Goal: Communication & Community: Answer question/provide support

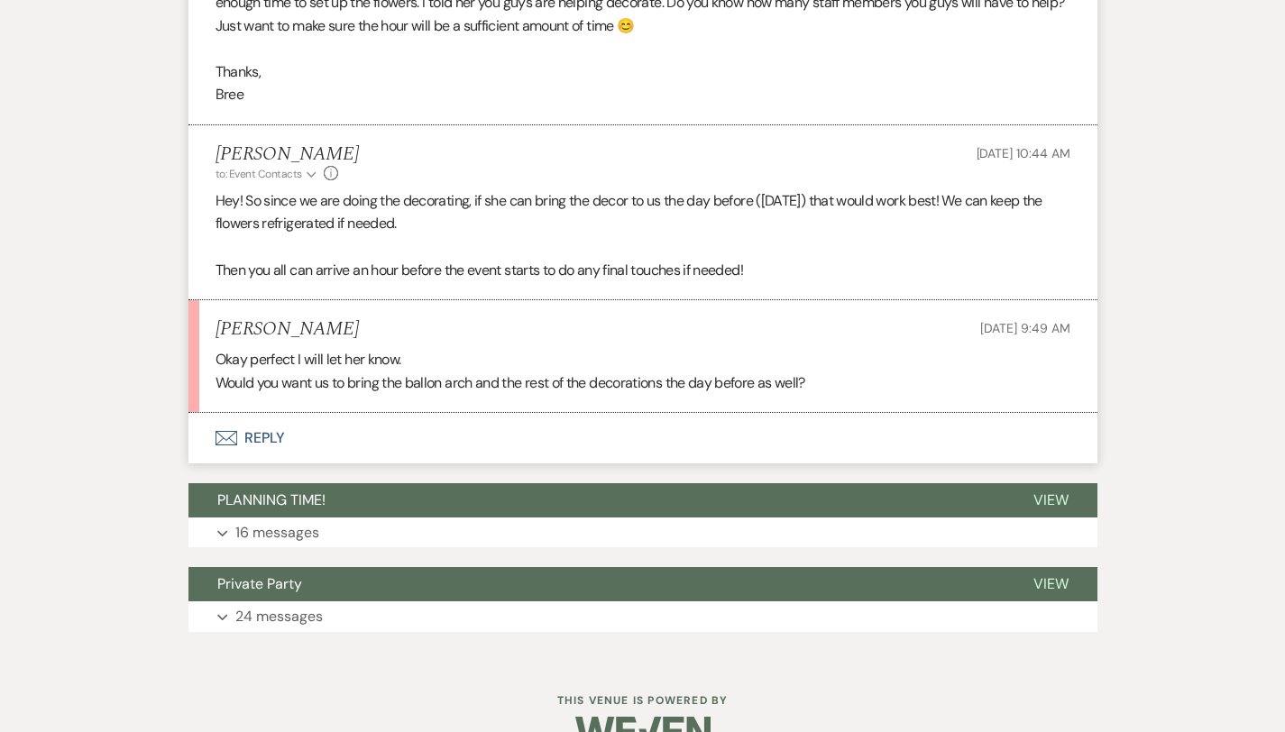
scroll to position [1204, 0]
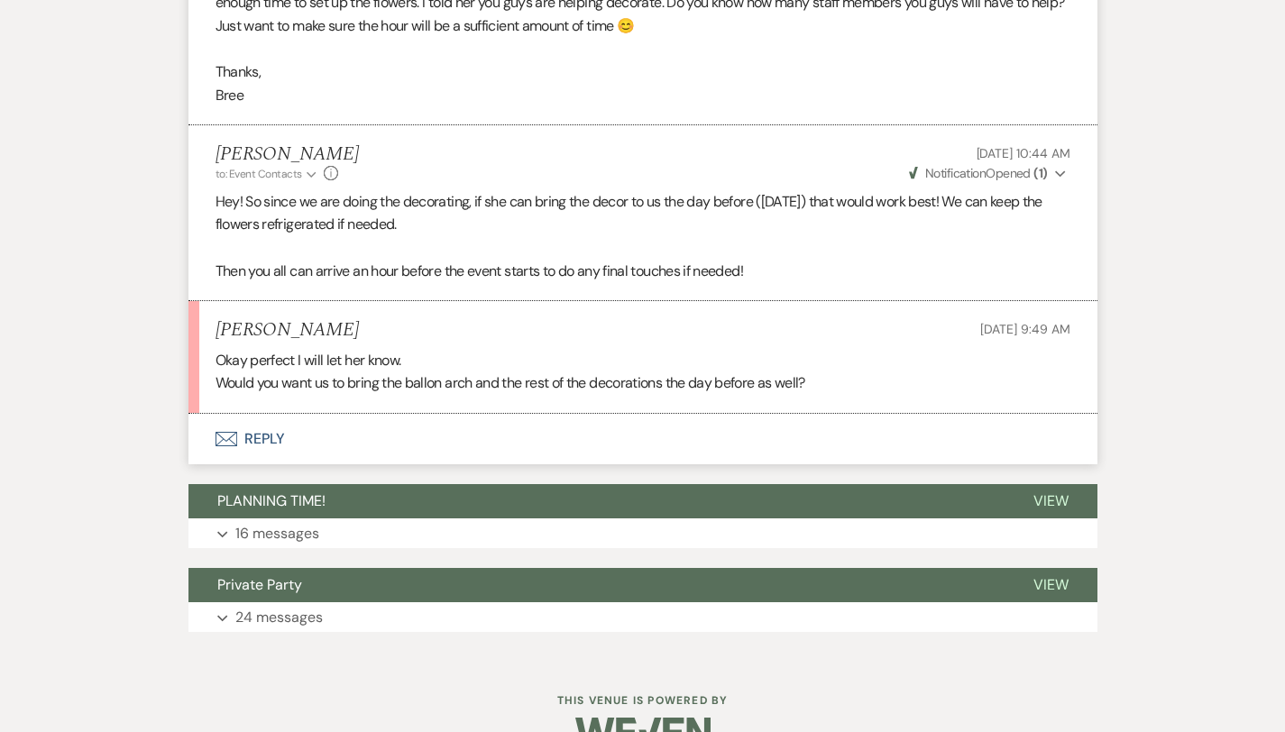
click at [235, 414] on button "Envelope Reply" at bounding box center [642, 439] width 909 height 51
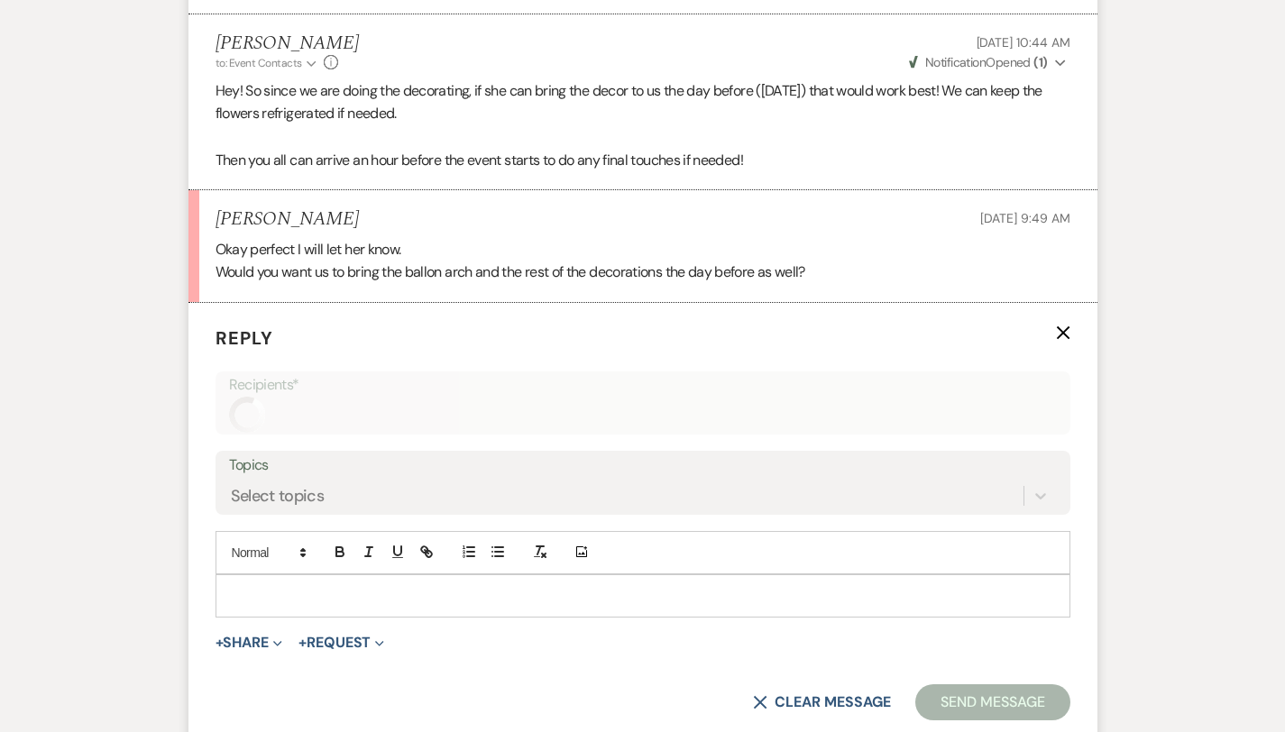
scroll to position [1395, 0]
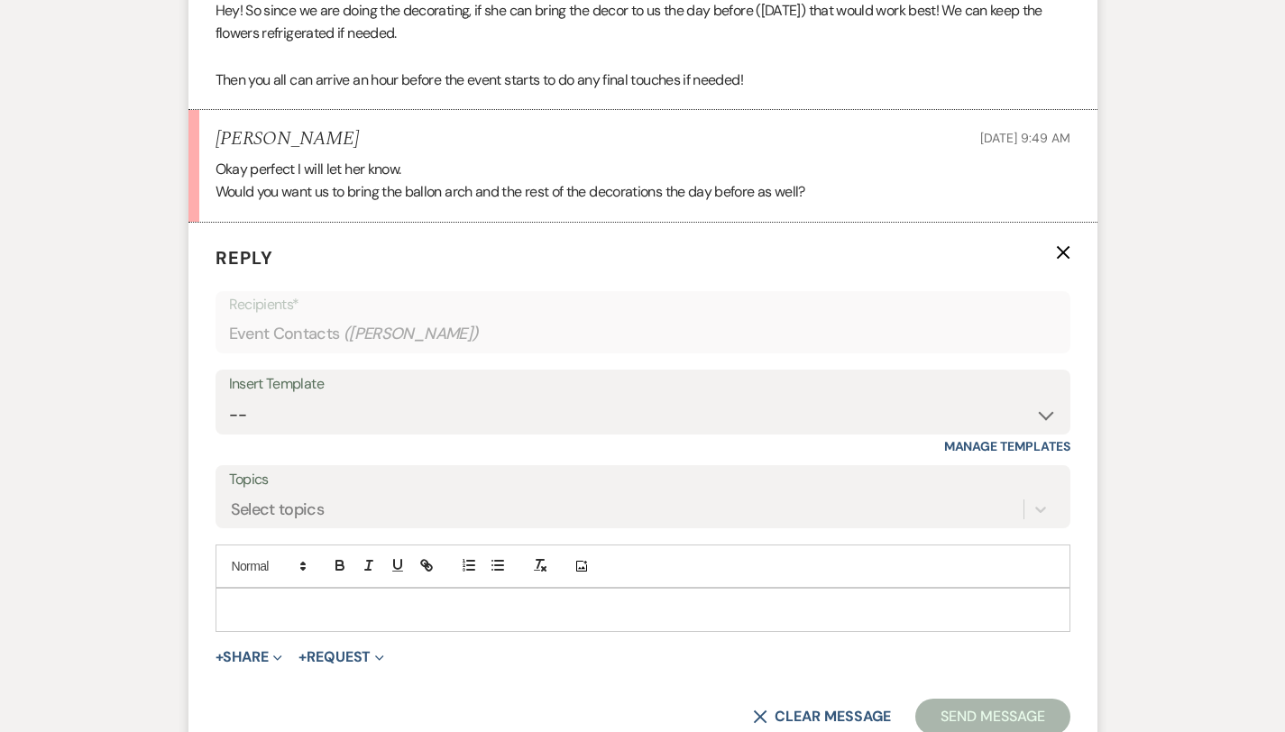
click at [230, 600] on p at bounding box center [643, 610] width 826 height 20
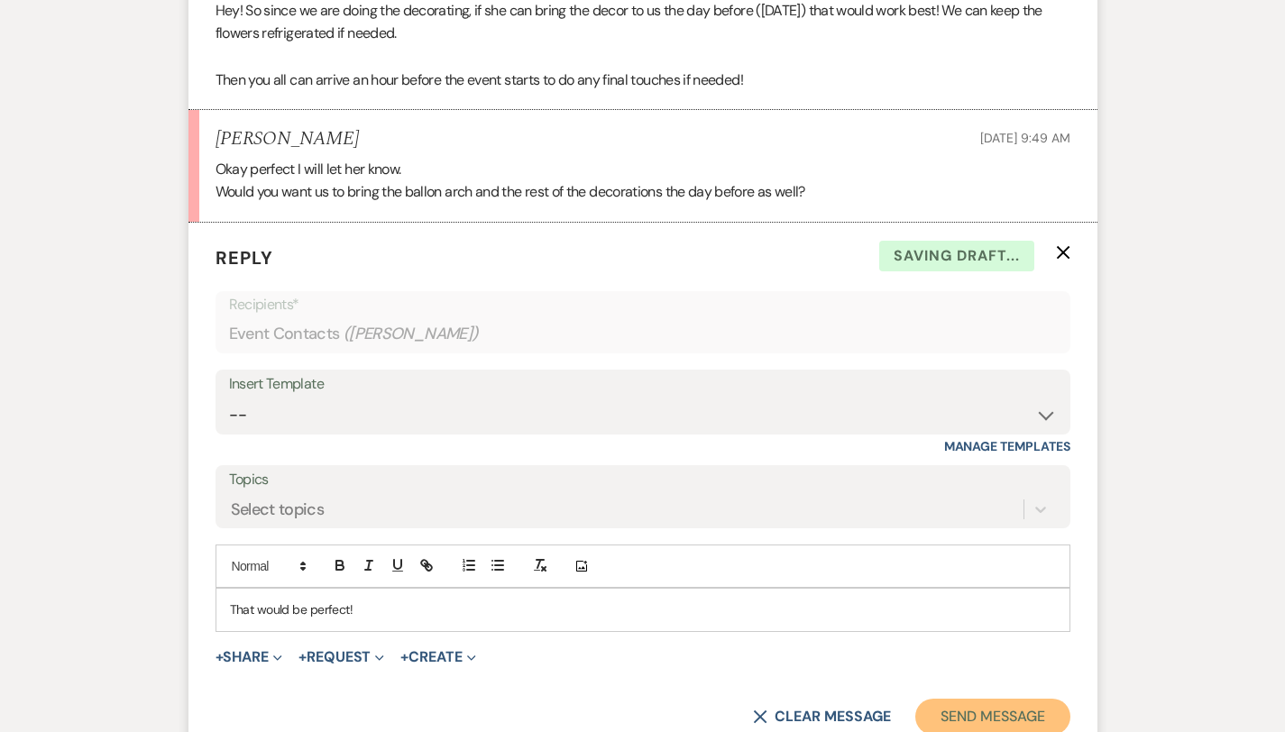
click at [1052, 699] on button "Send Message" at bounding box center [992, 717] width 154 height 36
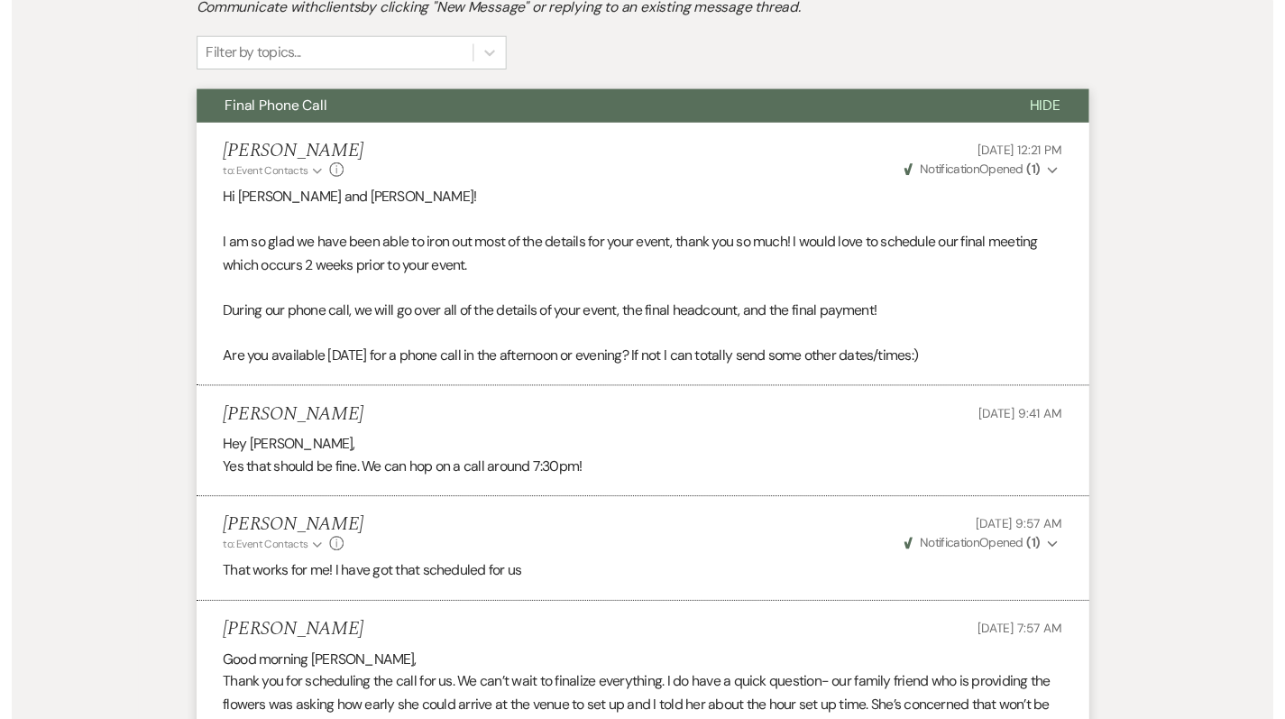
scroll to position [0, 0]
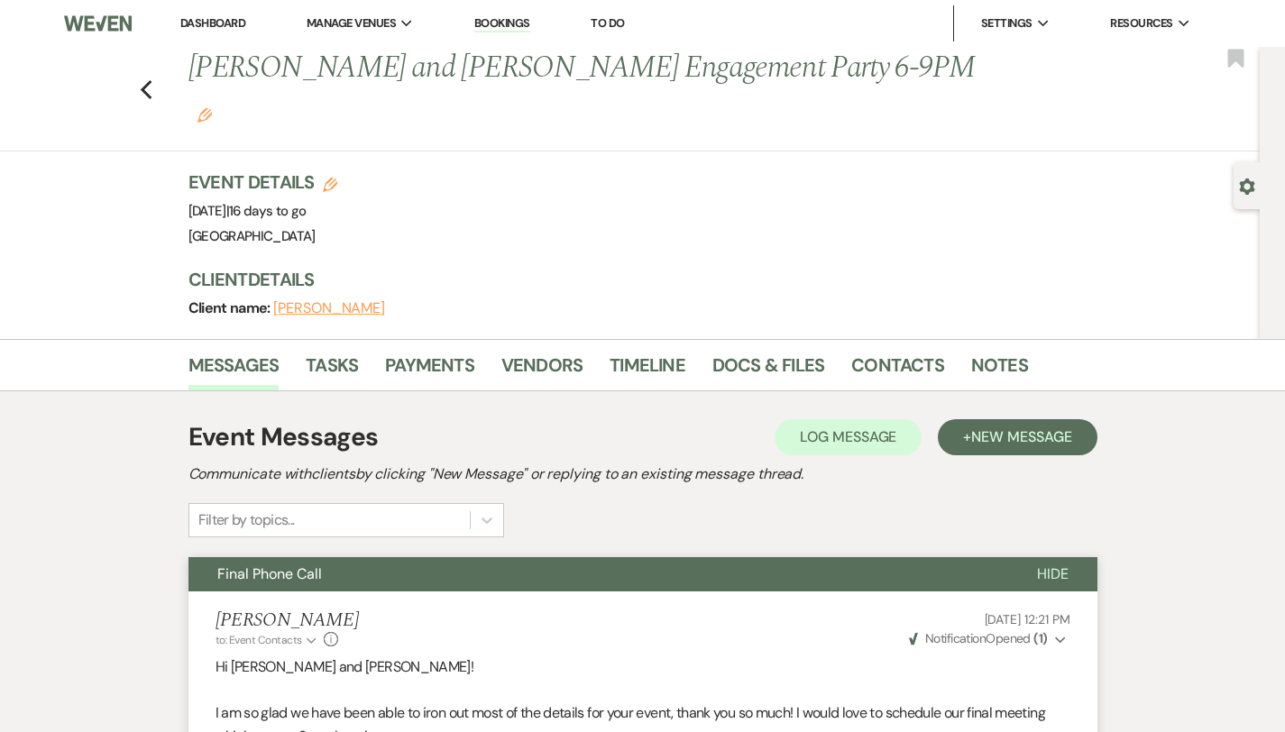
click at [204, 21] on link "Dashboard" at bounding box center [212, 22] width 65 height 15
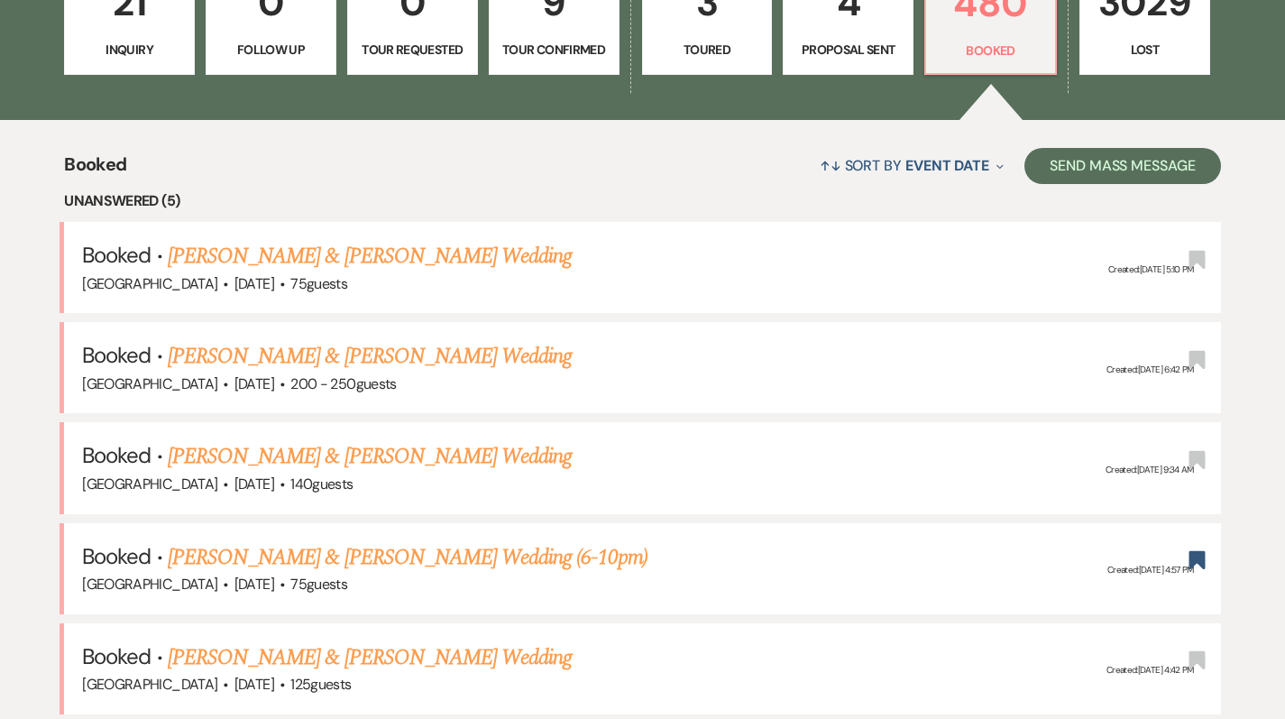
scroll to position [588, 0]
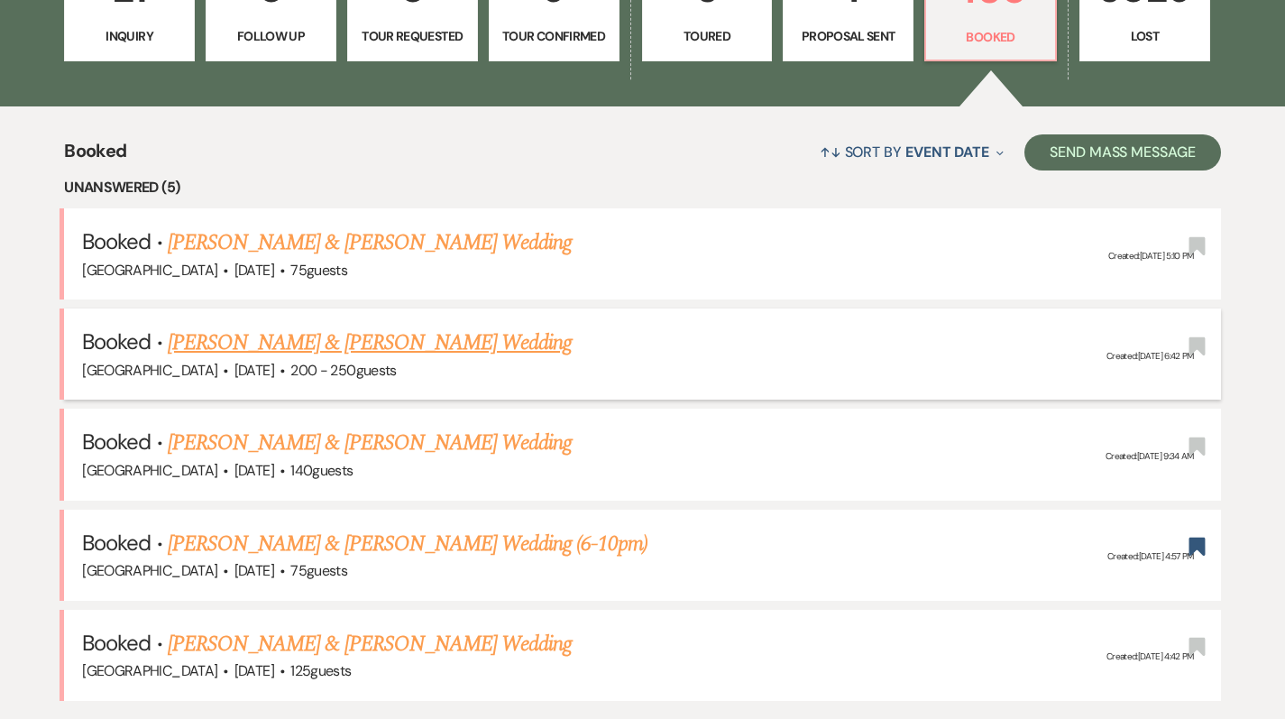
click at [435, 348] on link "[PERSON_NAME] & [PERSON_NAME] Wedding" at bounding box center [370, 342] width 404 height 32
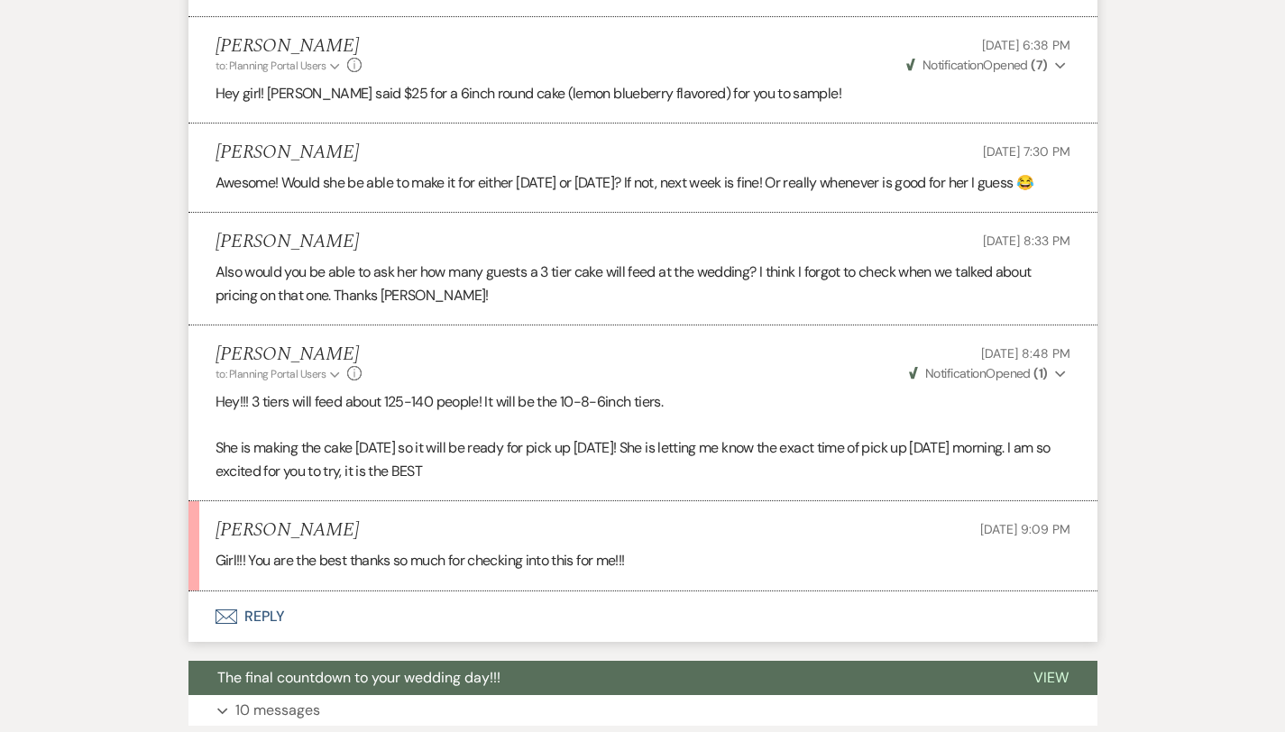
scroll to position [10895, 0]
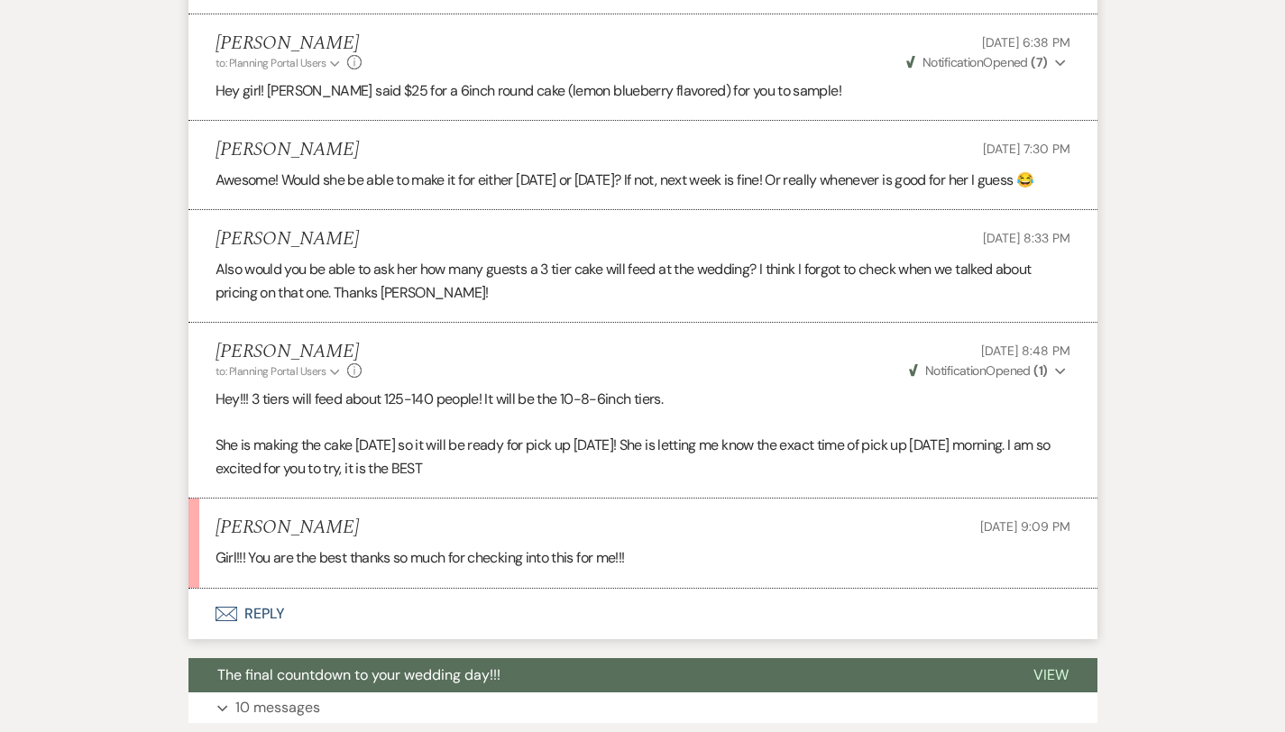
click at [198, 589] on button "Envelope Reply" at bounding box center [642, 614] width 909 height 51
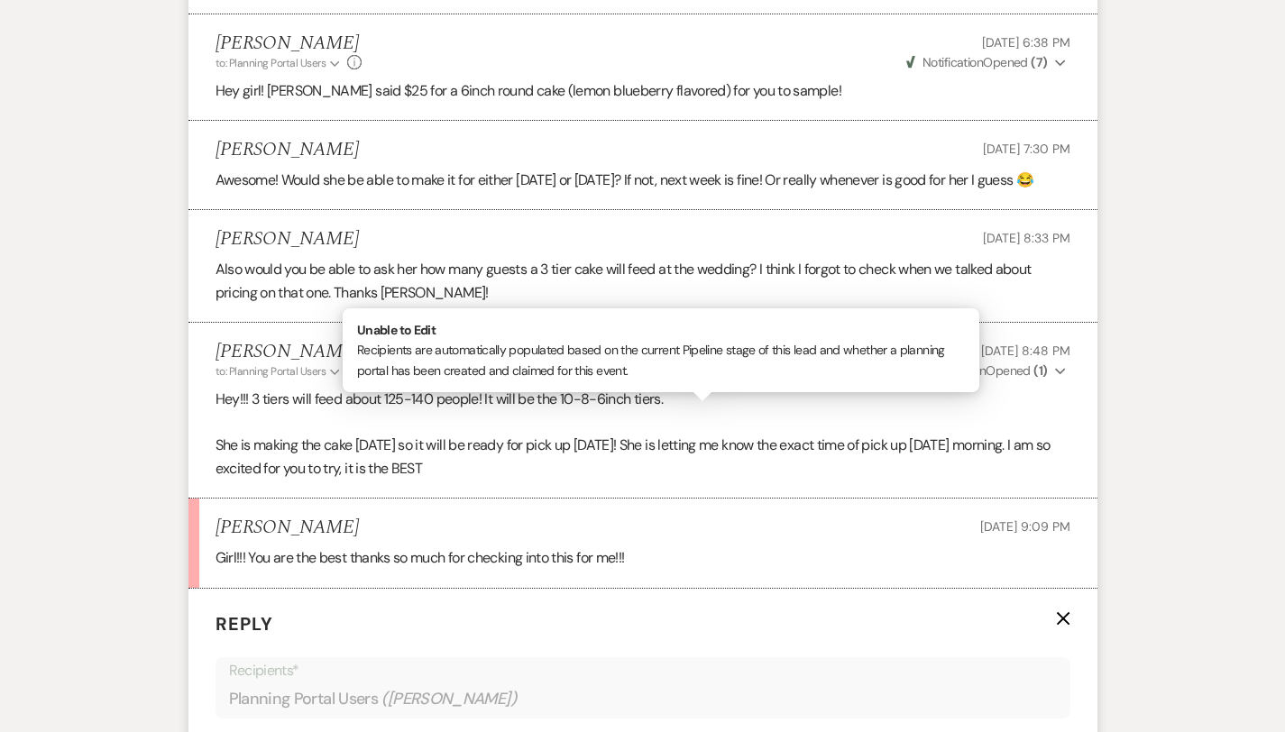
scroll to position [11129, 0]
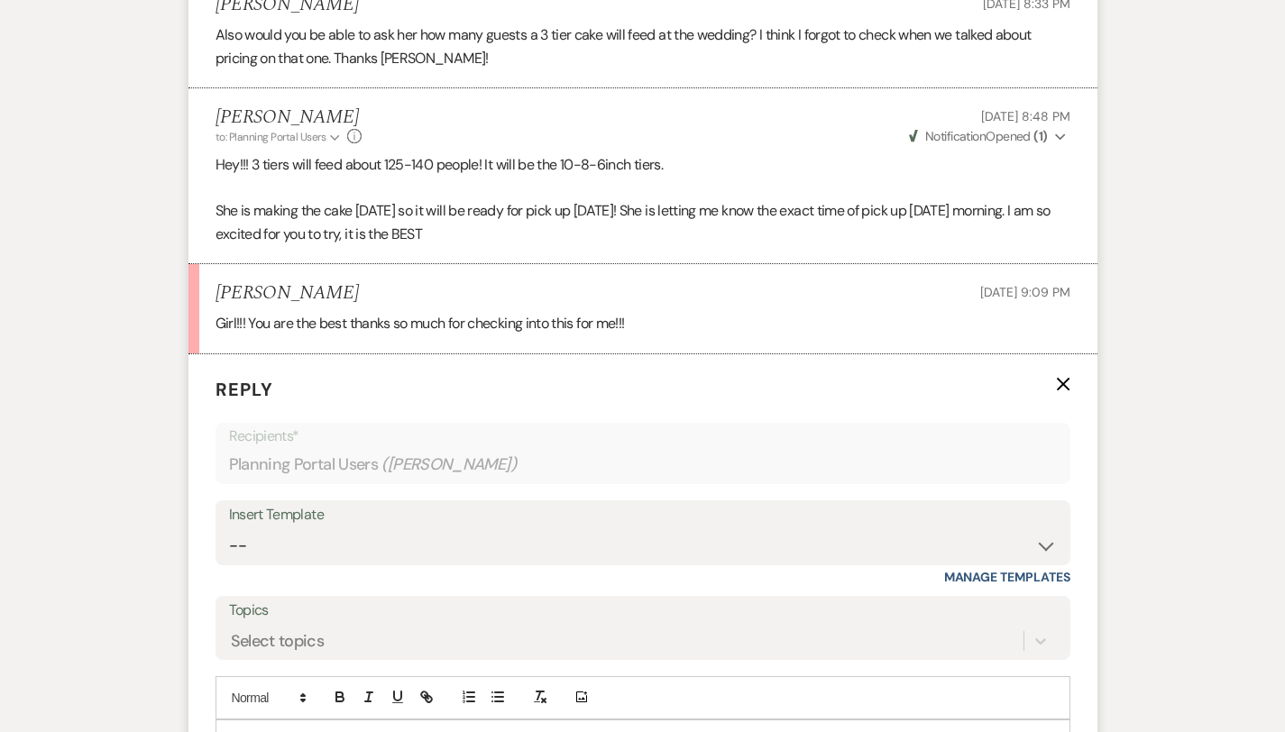
click at [221, 721] on div at bounding box center [642, 741] width 853 height 41
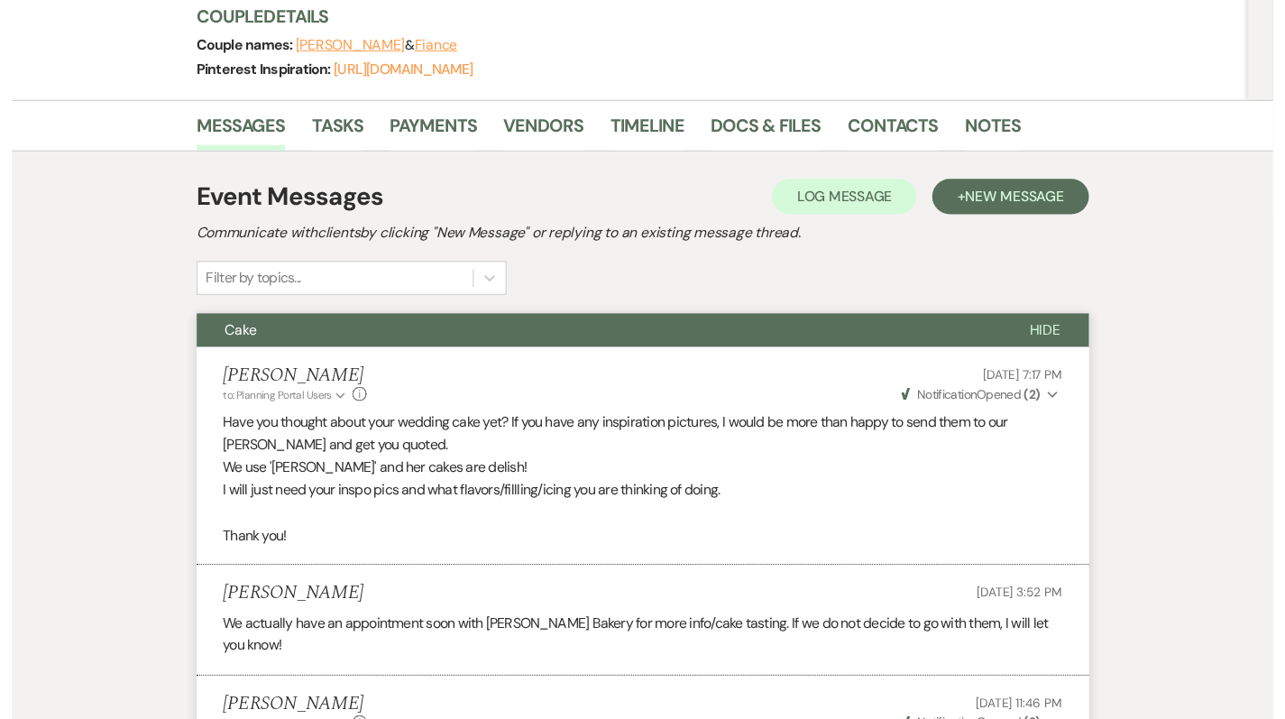
scroll to position [0, 0]
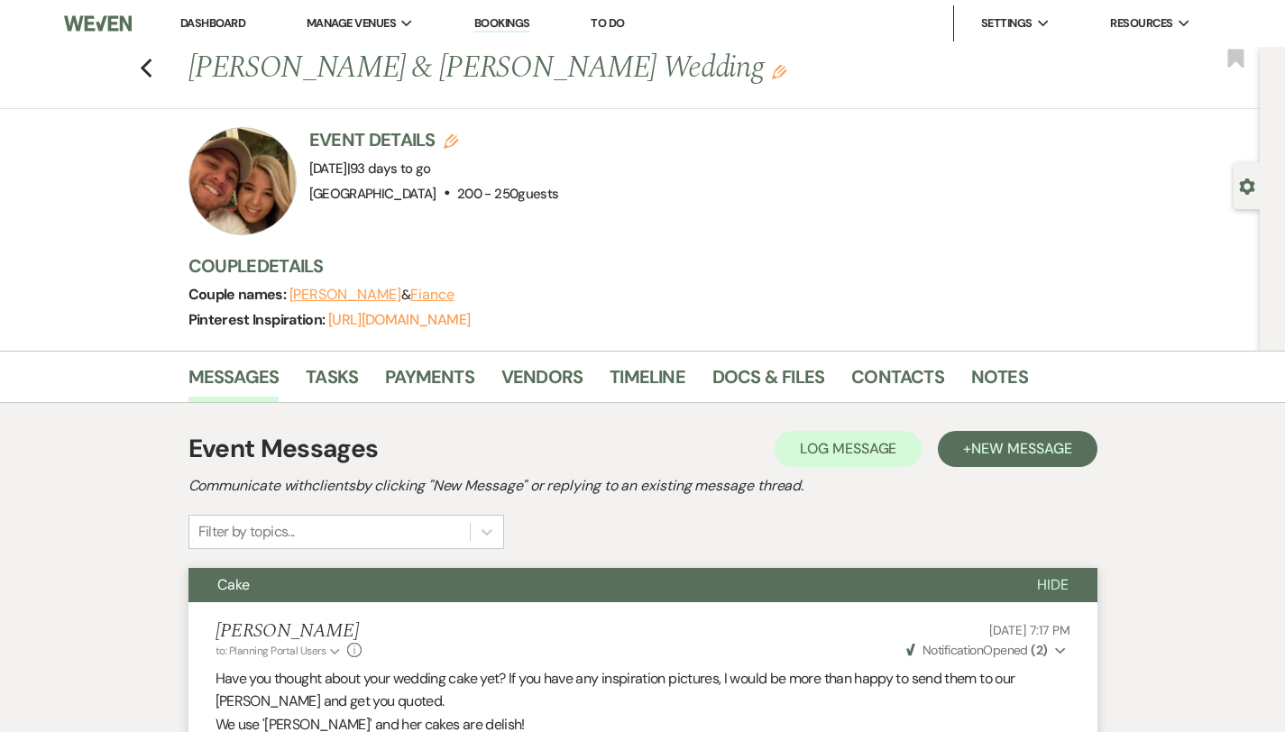
click at [214, 24] on link "Dashboard" at bounding box center [212, 22] width 65 height 15
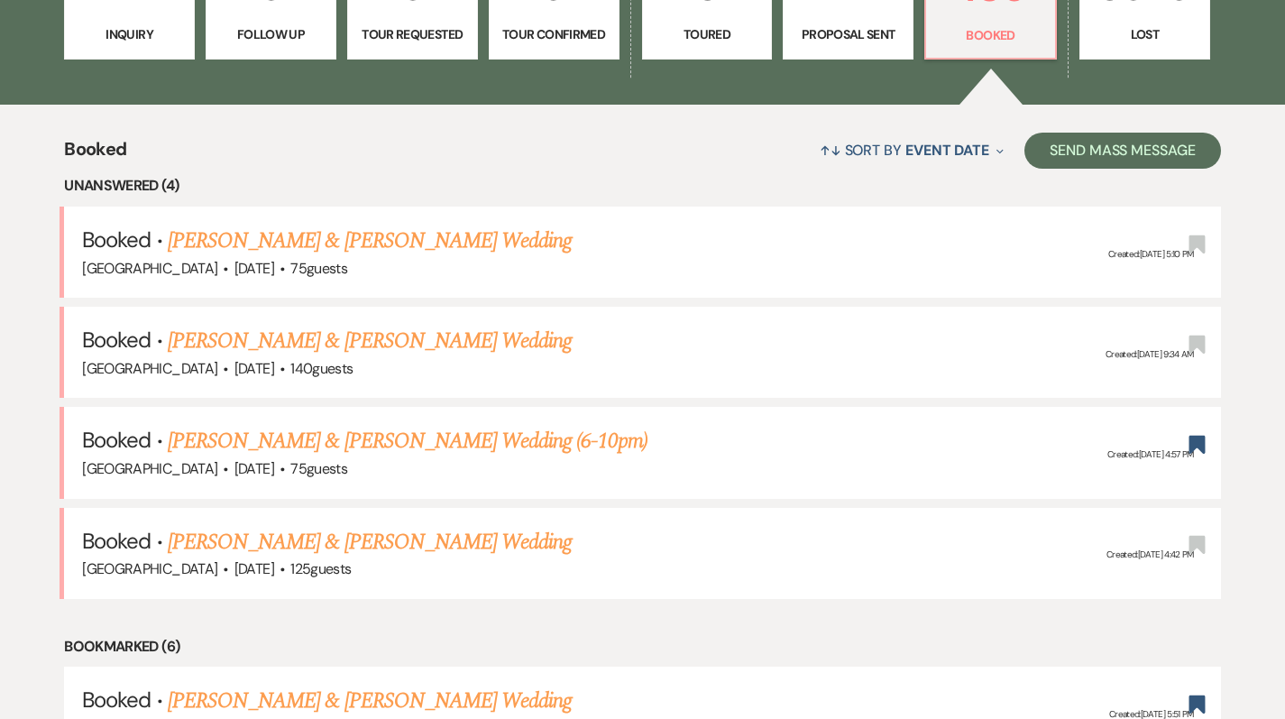
scroll to position [592, 0]
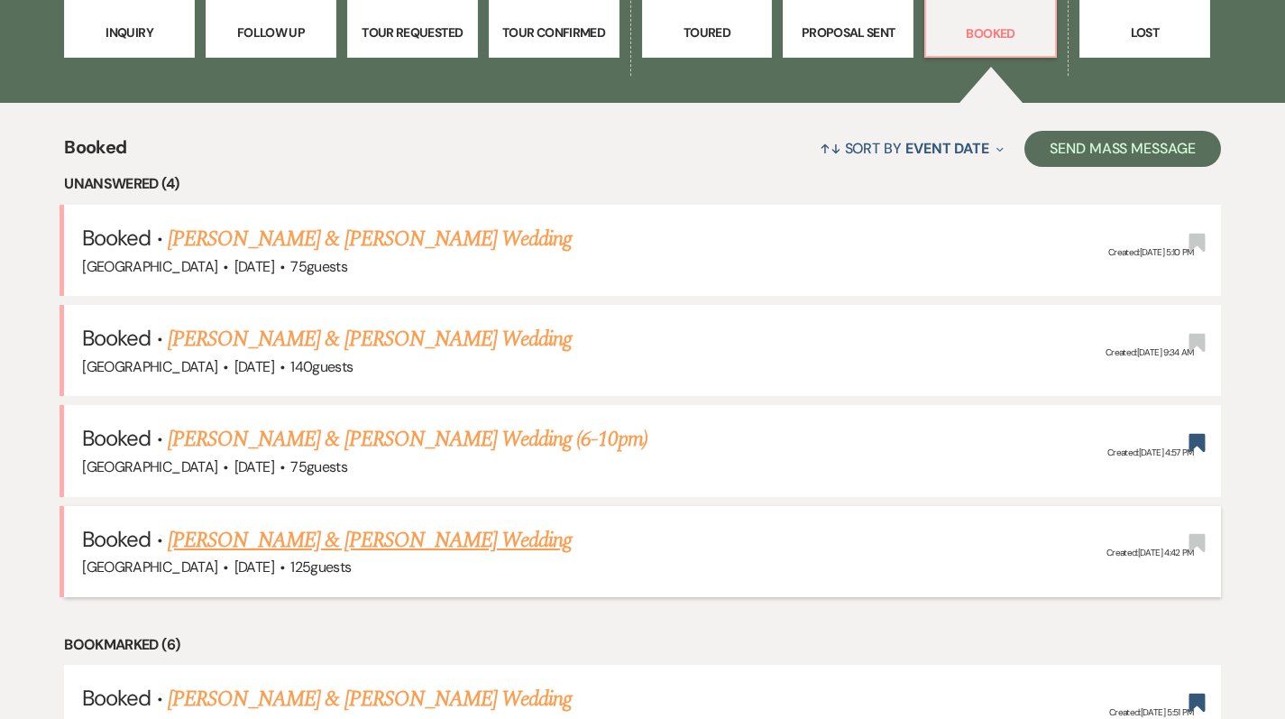
click at [406, 549] on link "[PERSON_NAME] & [PERSON_NAME] Wedding" at bounding box center [370, 540] width 404 height 32
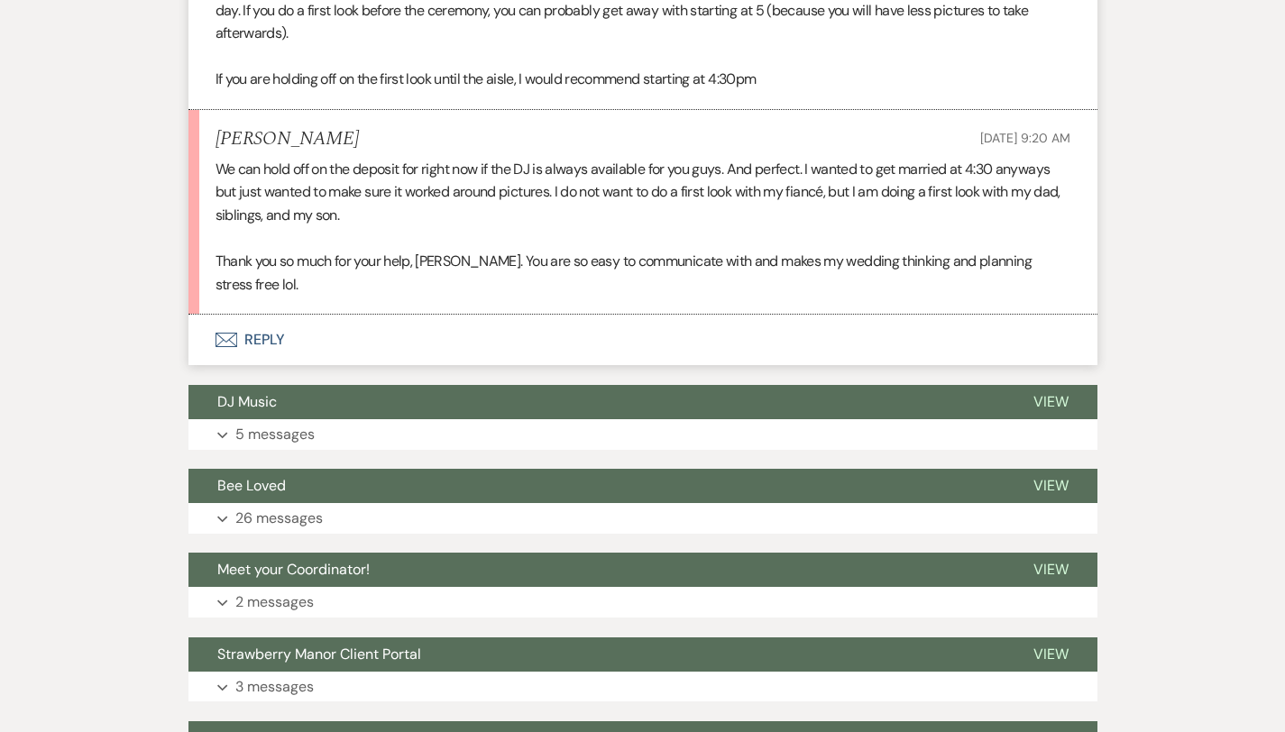
scroll to position [865, 0]
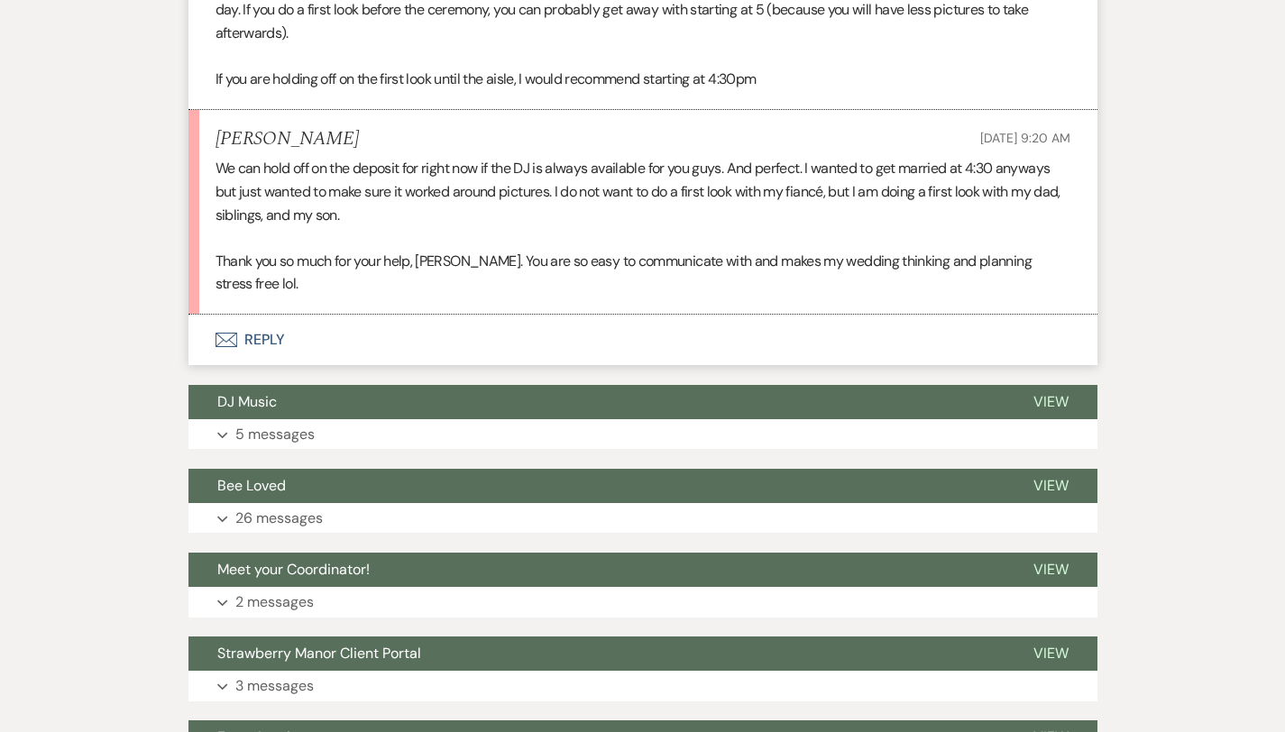
click at [241, 315] on button "Envelope Reply" at bounding box center [642, 340] width 909 height 51
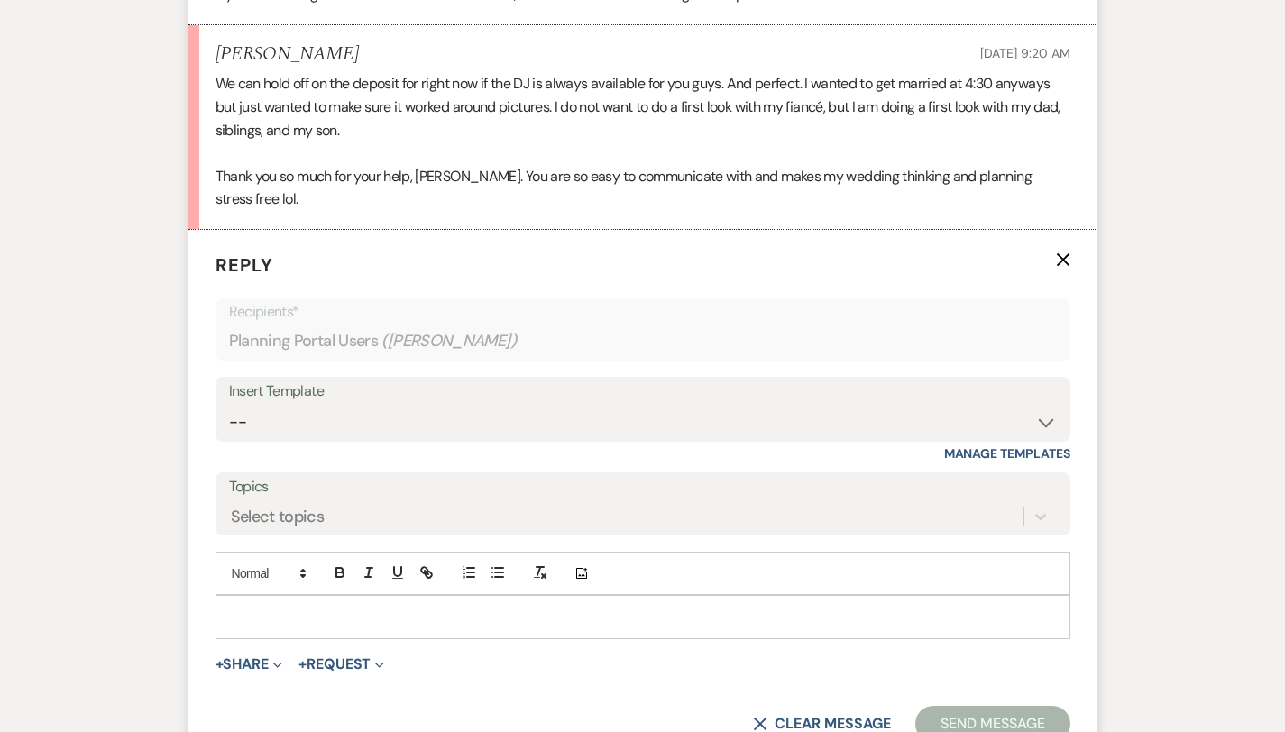
scroll to position [1011, 0]
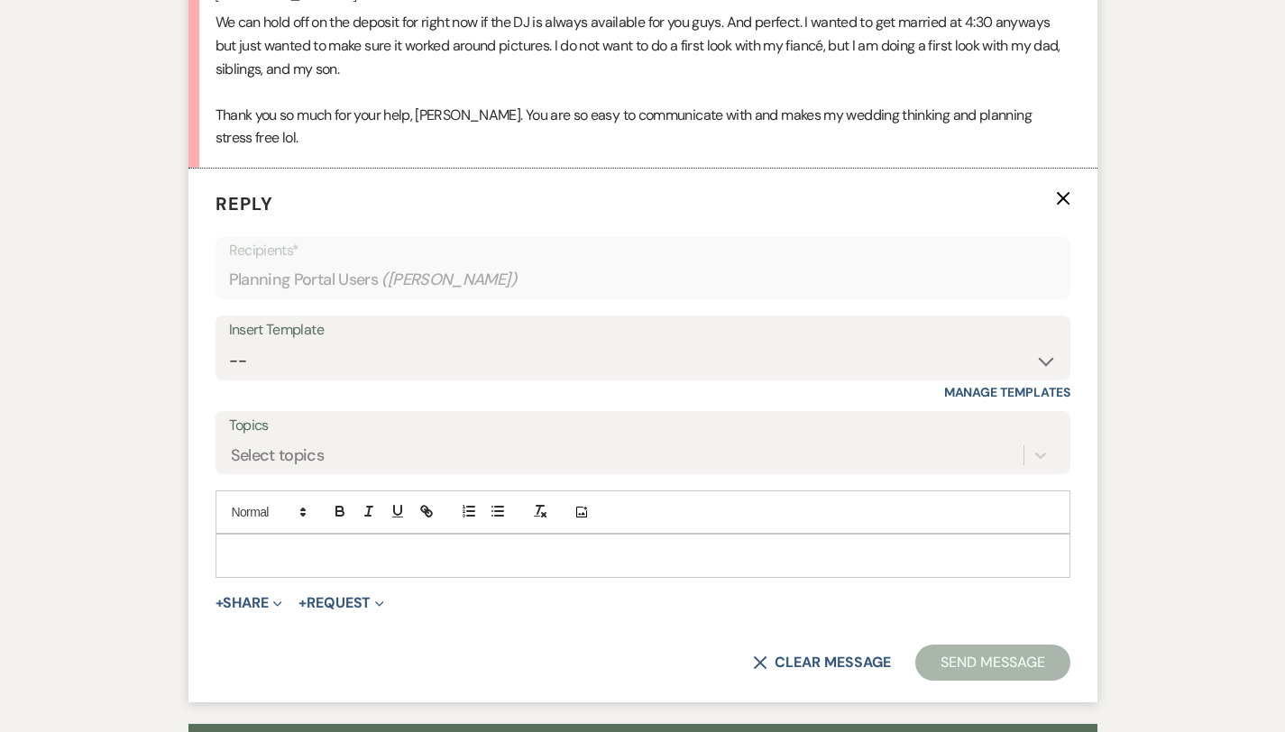
click at [230, 546] on p at bounding box center [643, 556] width 826 height 20
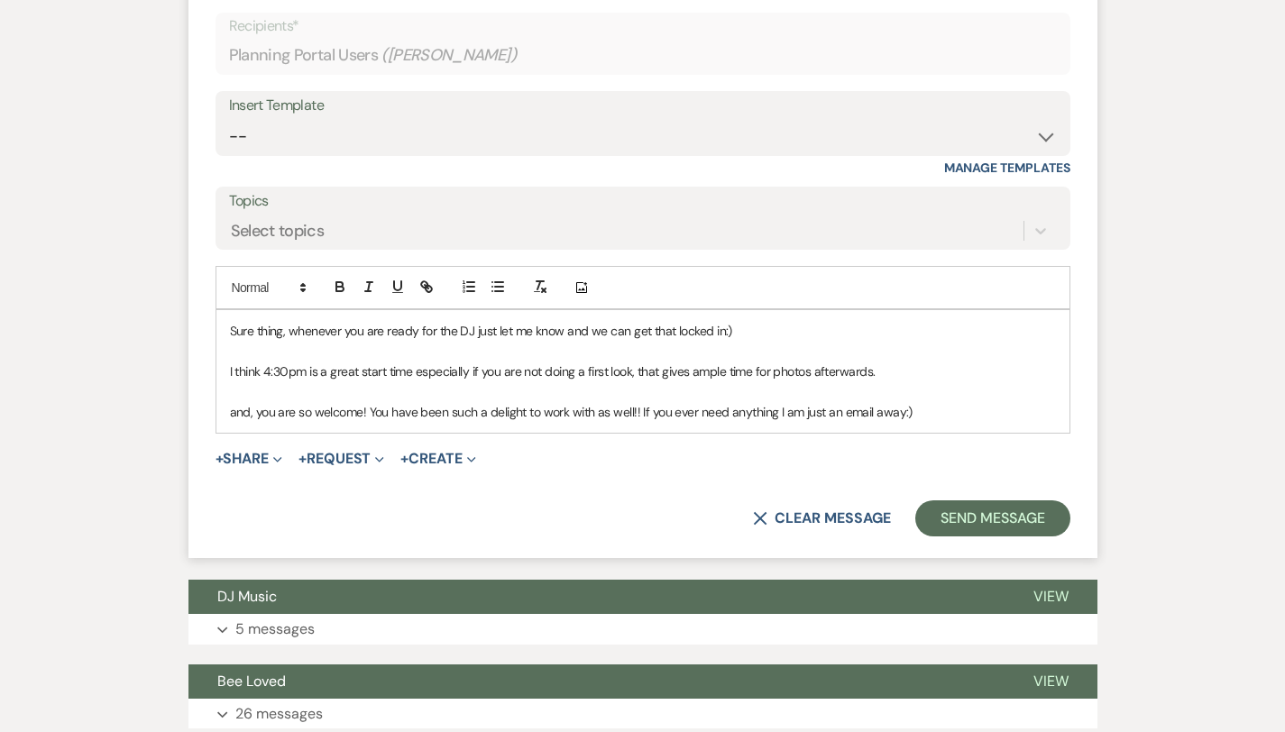
scroll to position [1263, 0]
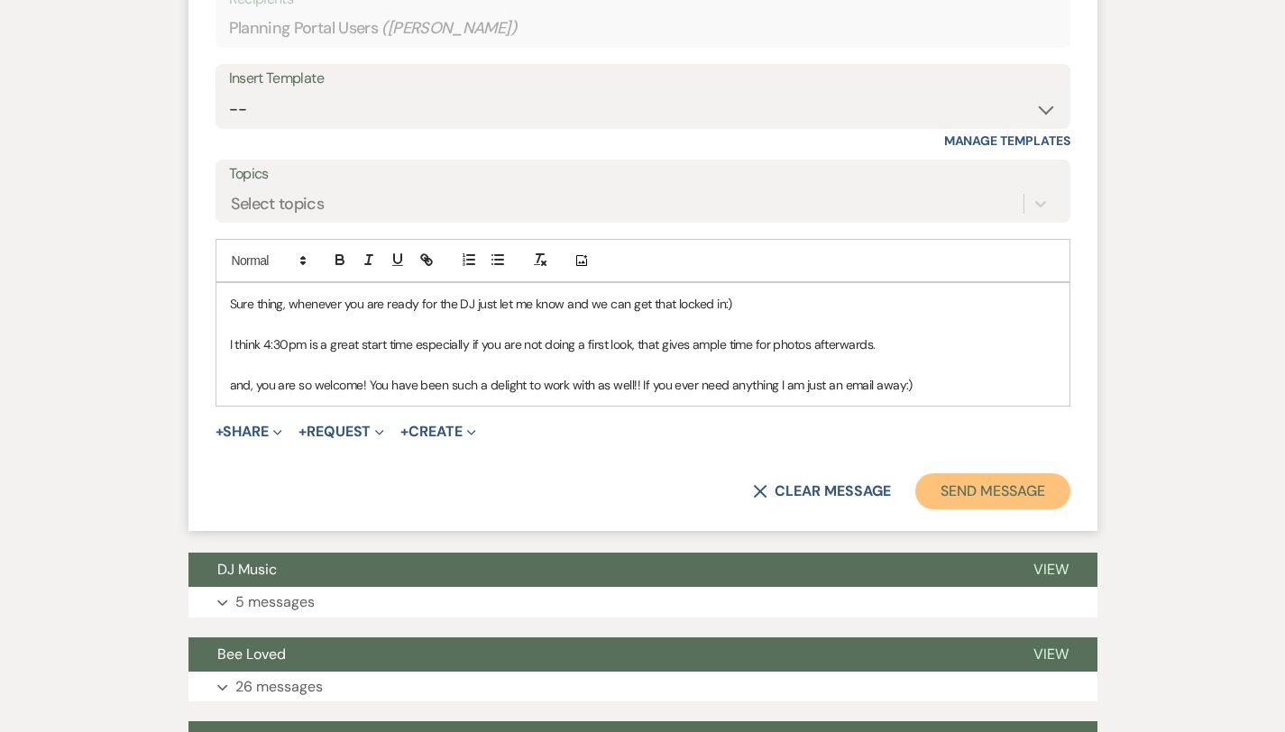
click at [990, 473] on button "Send Message" at bounding box center [992, 491] width 154 height 36
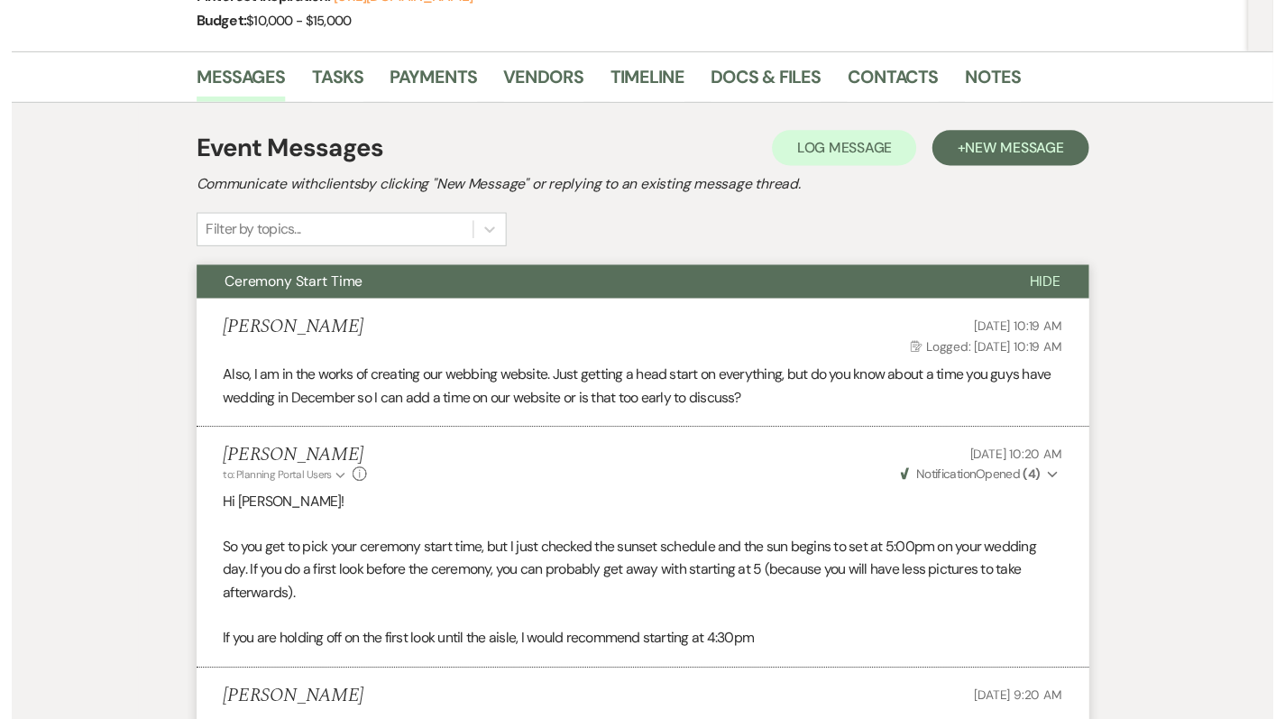
scroll to position [0, 0]
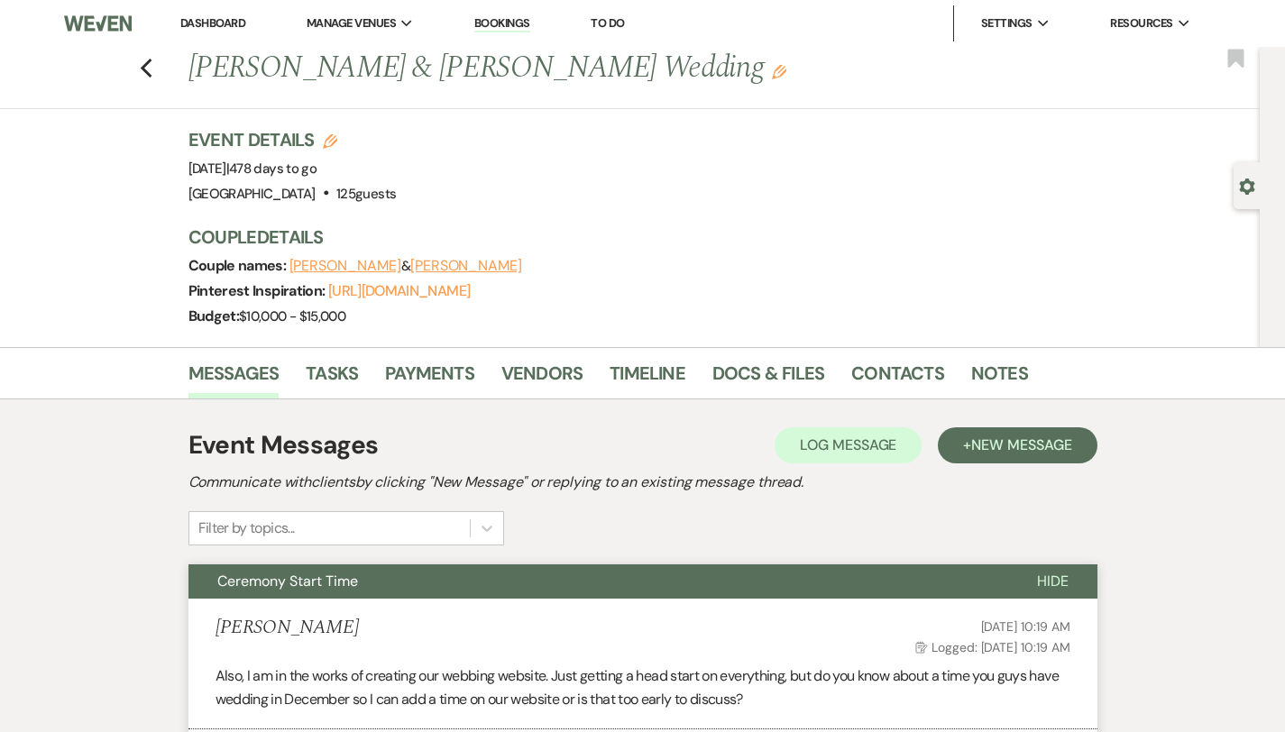
click at [202, 28] on link "Dashboard" at bounding box center [212, 22] width 65 height 15
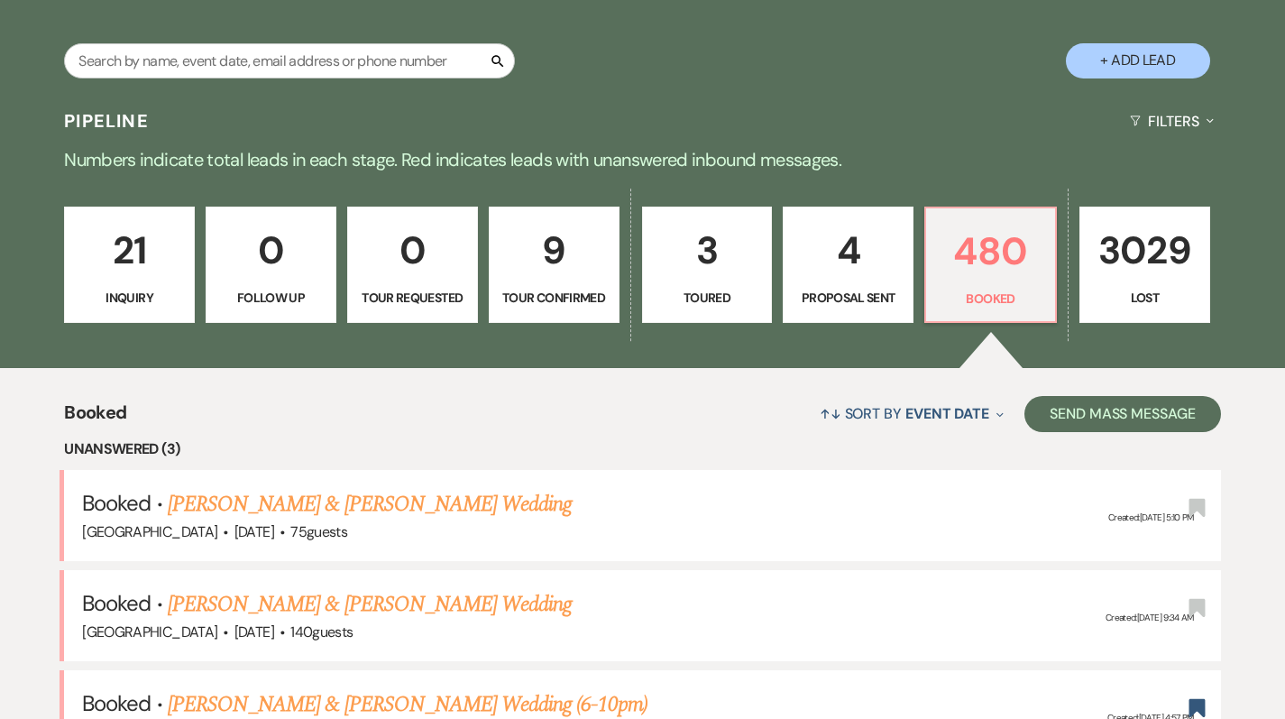
scroll to position [326, 0]
